Goal: Information Seeking & Learning: Find specific fact

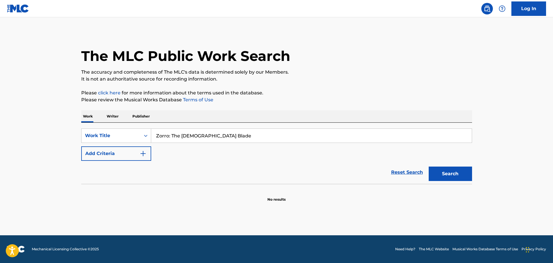
type input "Zorro: The [DEMOGRAPHIC_DATA] Blade"
click at [173, 155] on div "SearchWithCriteria8f0c7a58-f6e5-48e9-ab72-b9226c4d0341 Work Title Zorro: The [D…" at bounding box center [276, 145] width 391 height 32
click at [141, 151] on img "Search Form" at bounding box center [143, 153] width 7 height 7
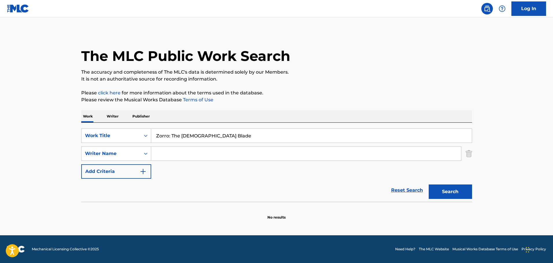
click at [182, 155] on input "Search Form" at bounding box center [306, 154] width 310 height 14
paste input "[PERSON_NAME]"
type input "[PERSON_NAME]"
click at [452, 195] on button "Search" at bounding box center [450, 192] width 43 height 14
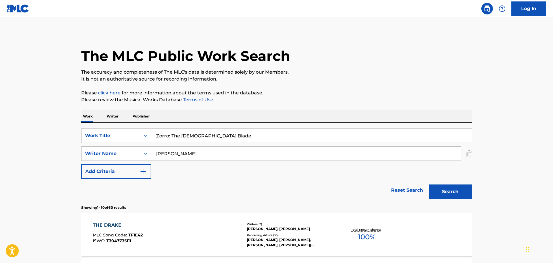
click at [170, 137] on input "Zorro: The [DEMOGRAPHIC_DATA] Blade" at bounding box center [311, 136] width 321 height 14
type input "Zorro The [DEMOGRAPHIC_DATA] Blade"
click at [429, 185] on button "Search" at bounding box center [450, 192] width 43 height 14
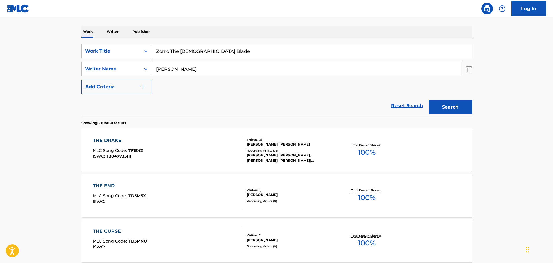
scroll to position [87, 0]
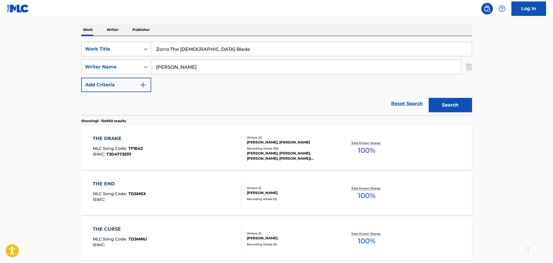
click at [208, 149] on div "THE DRAKE MLC Song Code : TF1E42 ISWC : T3047735111" at bounding box center [167, 148] width 149 height 26
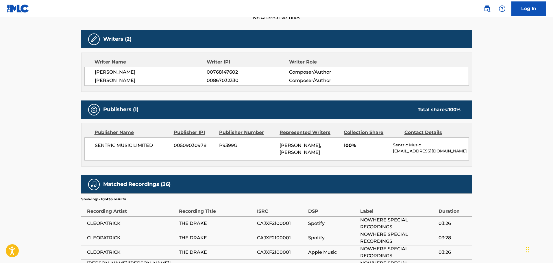
scroll to position [318, 0]
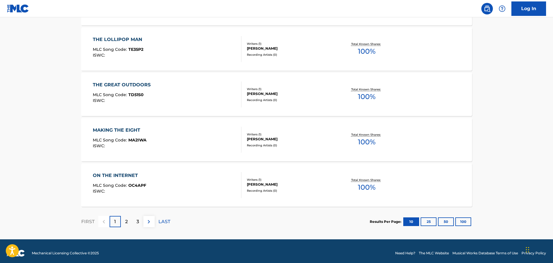
scroll to position [462, 0]
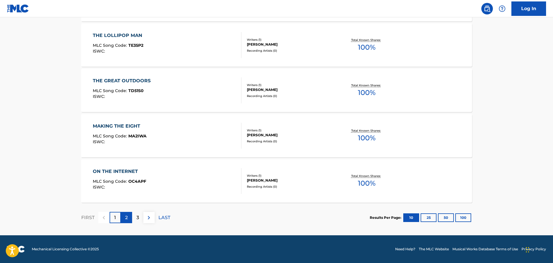
click at [127, 219] on p "2" at bounding box center [126, 217] width 3 height 7
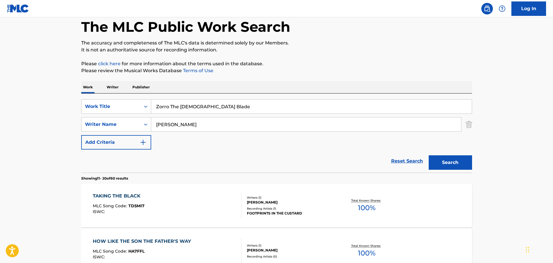
scroll to position [29, 0]
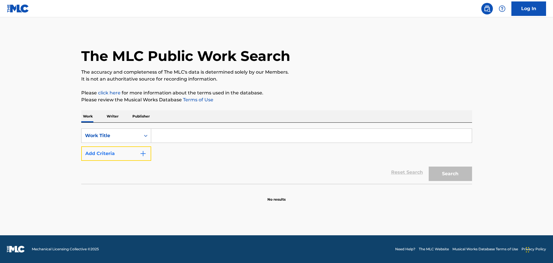
click at [145, 158] on button "Add Criteria" at bounding box center [116, 154] width 70 height 14
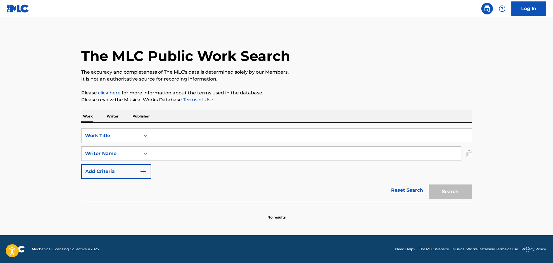
click at [181, 153] on input "Search Form" at bounding box center [306, 154] width 310 height 14
paste input "Dave Grusin"
type input "Dave Grusin"
click at [180, 140] on input "Search Form" at bounding box center [311, 136] width 321 height 14
type input "three days of condor"
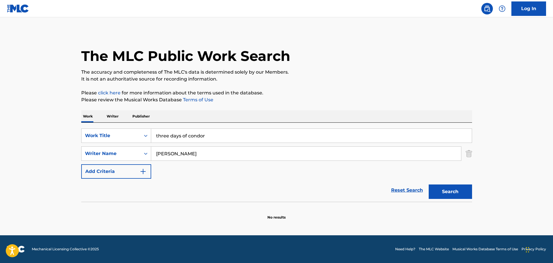
click at [429, 185] on button "Search" at bounding box center [450, 192] width 43 height 14
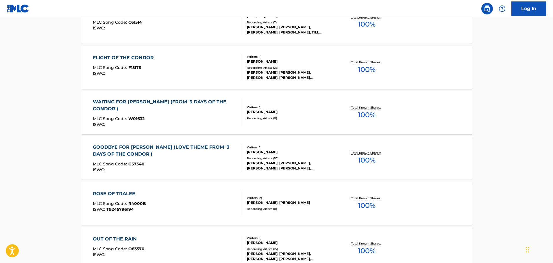
scroll to position [318, 0]
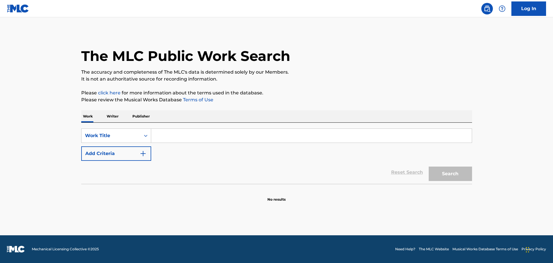
click at [173, 135] on input "Search Form" at bounding box center [311, 136] width 321 height 14
paste input "The Final Option (1982)"
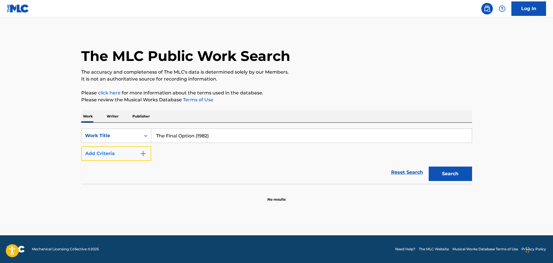
click at [145, 152] on img "Search Form" at bounding box center [143, 153] width 7 height 7
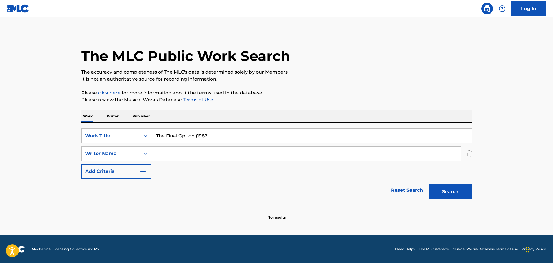
click at [201, 138] on input "The Final Option (1982)" at bounding box center [311, 136] width 321 height 14
click at [215, 137] on input "The Final Option ()" at bounding box center [311, 136] width 321 height 14
type input "The Final Option"
type input "Roy Budd"
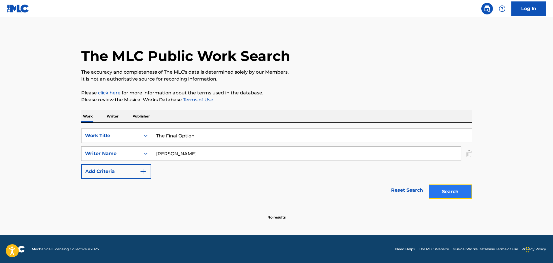
click at [444, 196] on button "Search" at bounding box center [450, 192] width 43 height 14
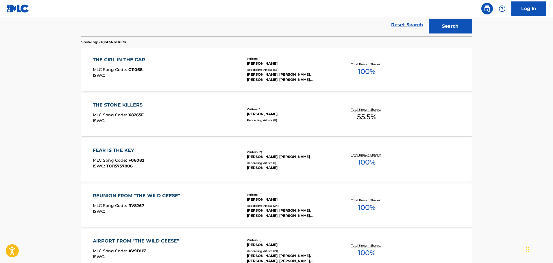
scroll to position [173, 0]
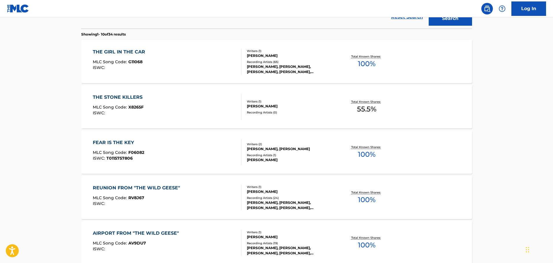
click at [176, 57] on div "THE GIRL IN THE CAR MLC Song Code : G11068 ISWC :" at bounding box center [167, 62] width 149 height 26
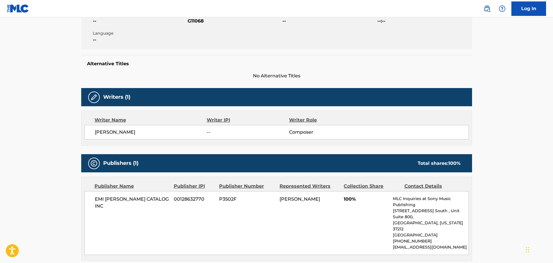
scroll to position [116, 0]
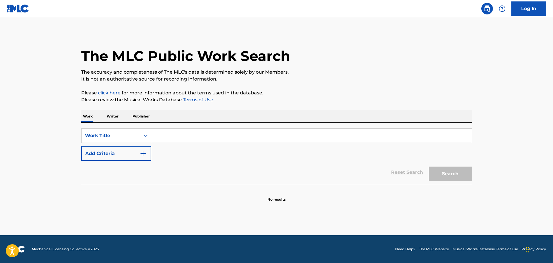
click at [169, 137] on input "Search Form" at bounding box center [311, 136] width 321 height 14
type input "who dares wins"
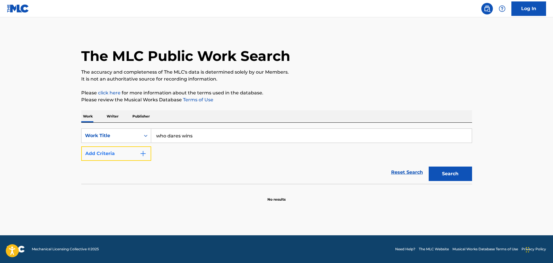
click at [141, 156] on img "Search Form" at bounding box center [143, 153] width 7 height 7
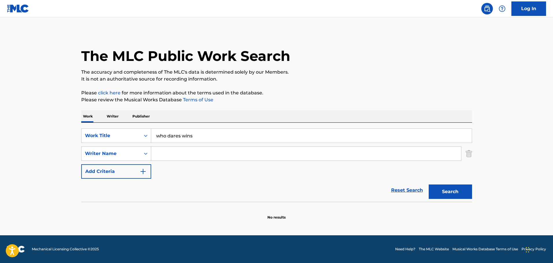
click at [167, 151] on input "Search Form" at bounding box center [306, 154] width 310 height 14
type input "roy budd"
click at [429, 185] on button "Search" at bounding box center [450, 192] width 43 height 14
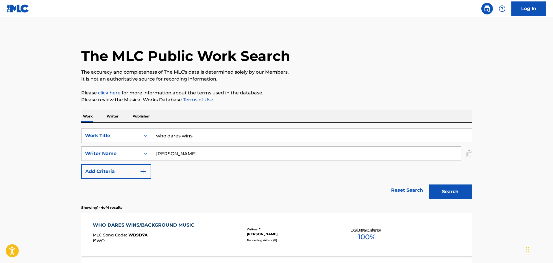
click at [162, 228] on div "WHO DARES WINS/BACKGROUND MUSIC" at bounding box center [145, 225] width 104 height 7
